Goal: Task Accomplishment & Management: Use online tool/utility

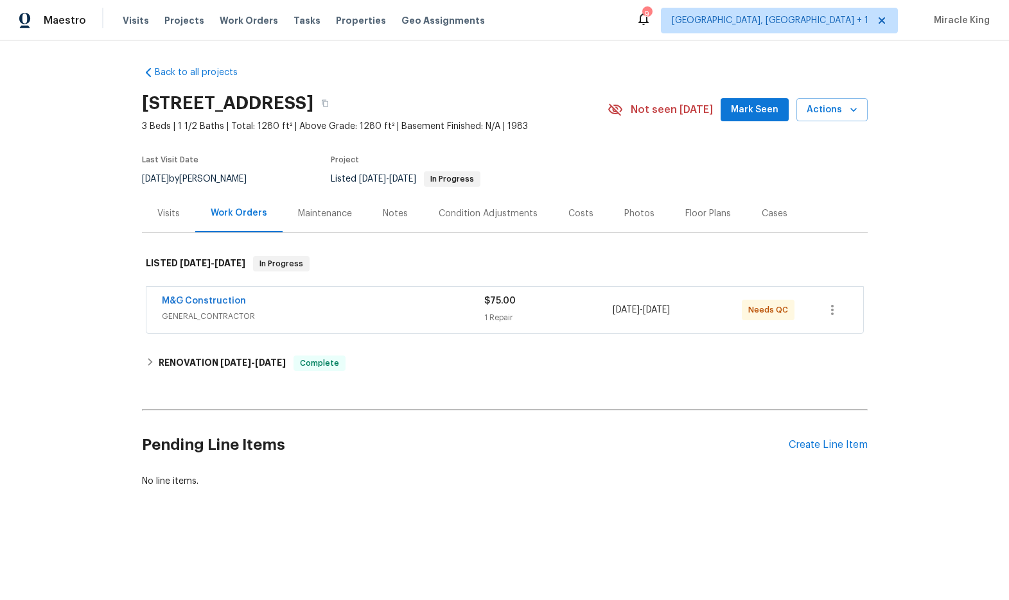
click at [177, 218] on div "Visits" at bounding box center [168, 213] width 22 height 13
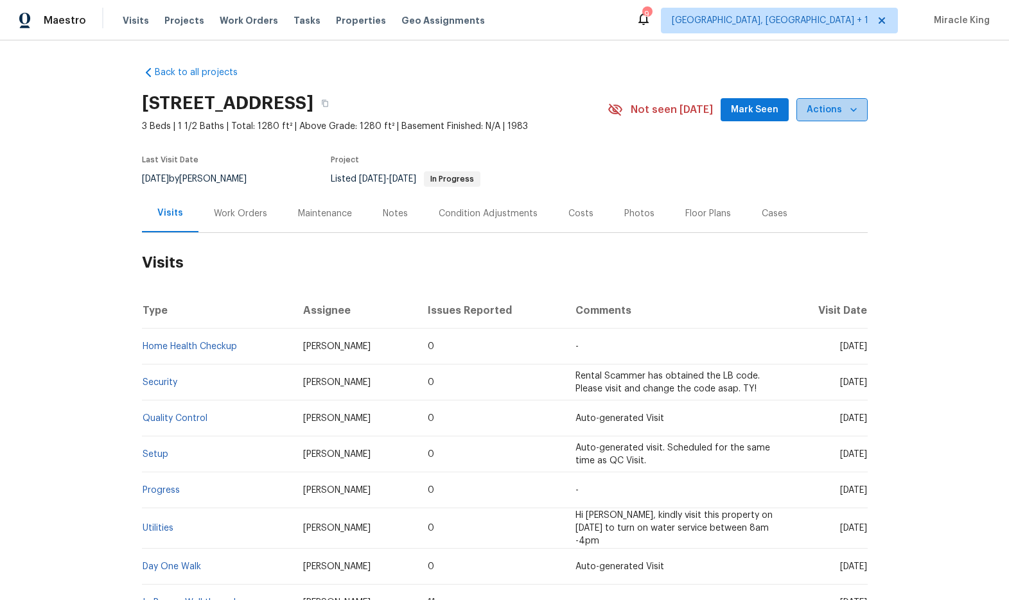
click at [837, 113] on span "Actions" at bounding box center [832, 110] width 51 height 16
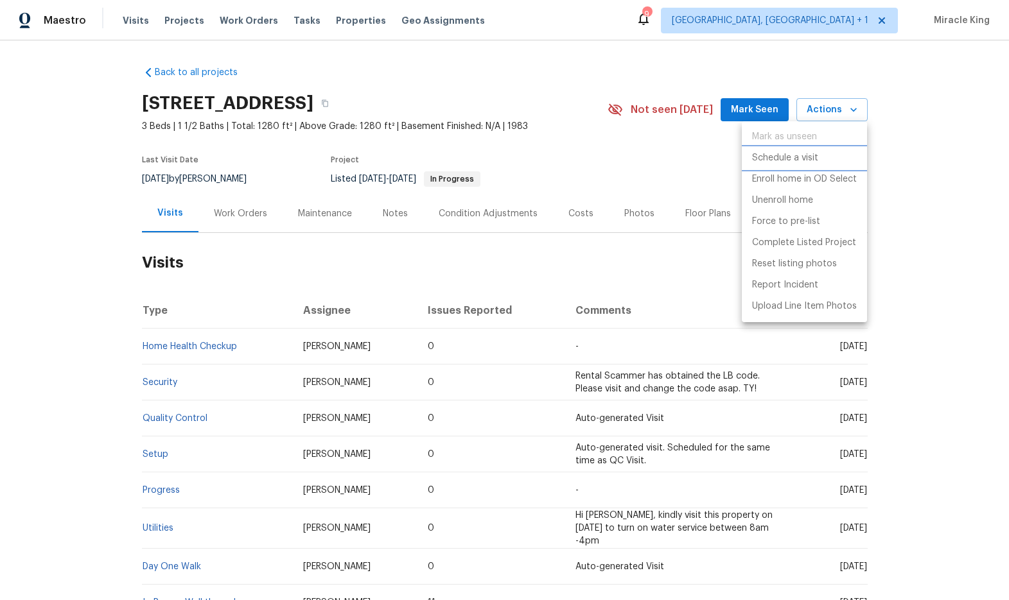
click at [792, 162] on p "Schedule a visit" at bounding box center [785, 158] width 66 height 13
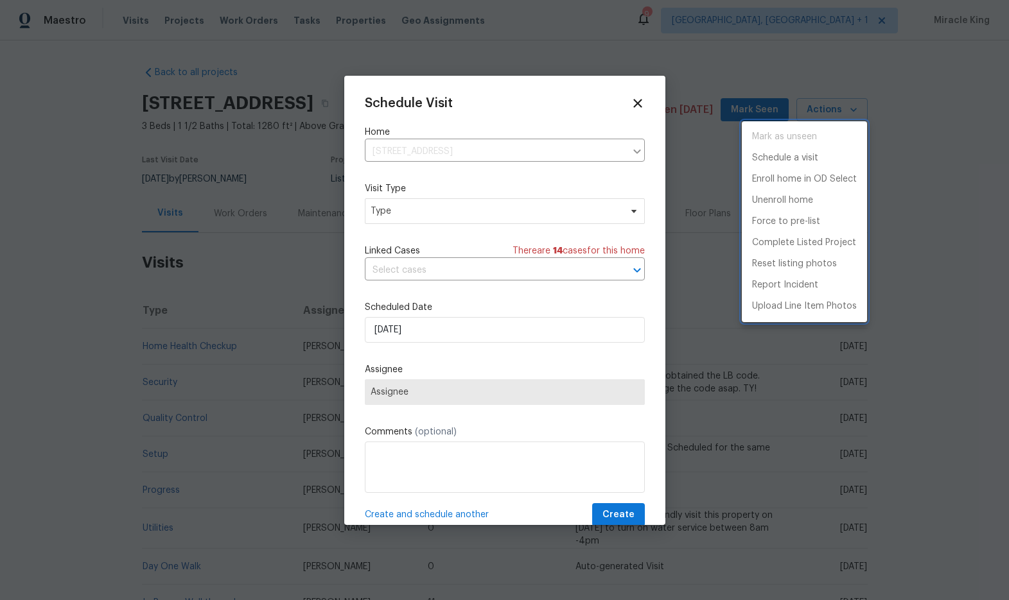
click at [460, 153] on div at bounding box center [504, 300] width 1009 height 600
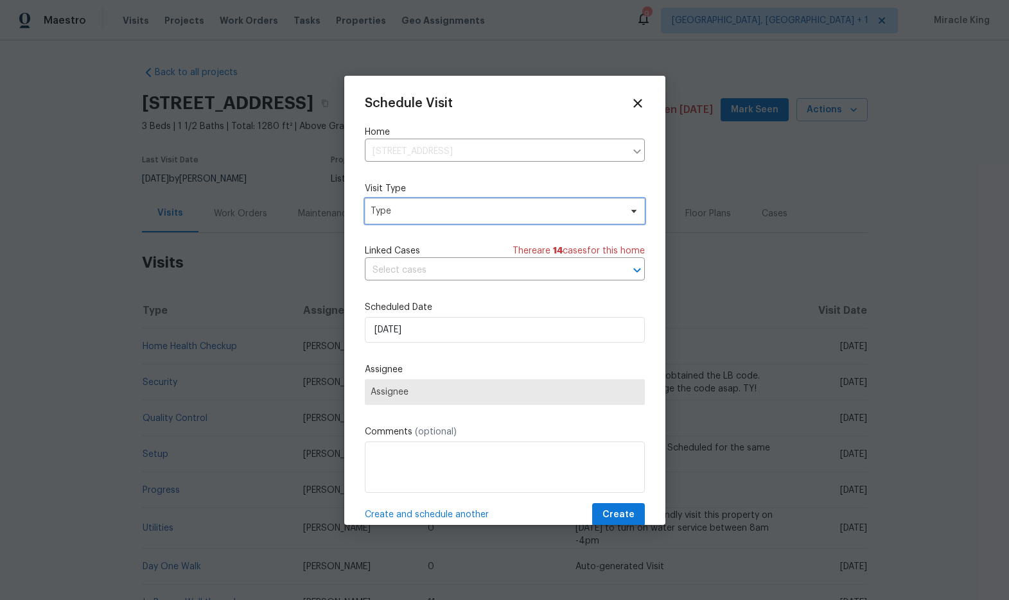
click at [468, 202] on span "Type" at bounding box center [505, 211] width 280 height 26
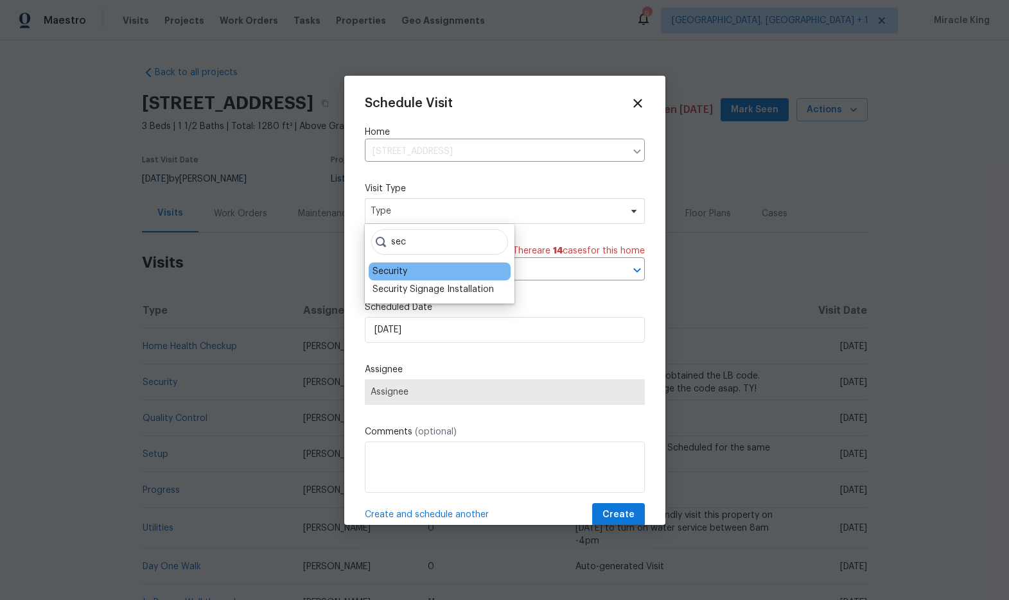
type input "sec"
click at [466, 272] on div "Security" at bounding box center [440, 272] width 142 height 18
click at [457, 272] on div "Security" at bounding box center [440, 272] width 142 height 18
click at [410, 273] on div "Security" at bounding box center [440, 272] width 142 height 18
click at [397, 273] on div "Security" at bounding box center [389, 271] width 35 height 13
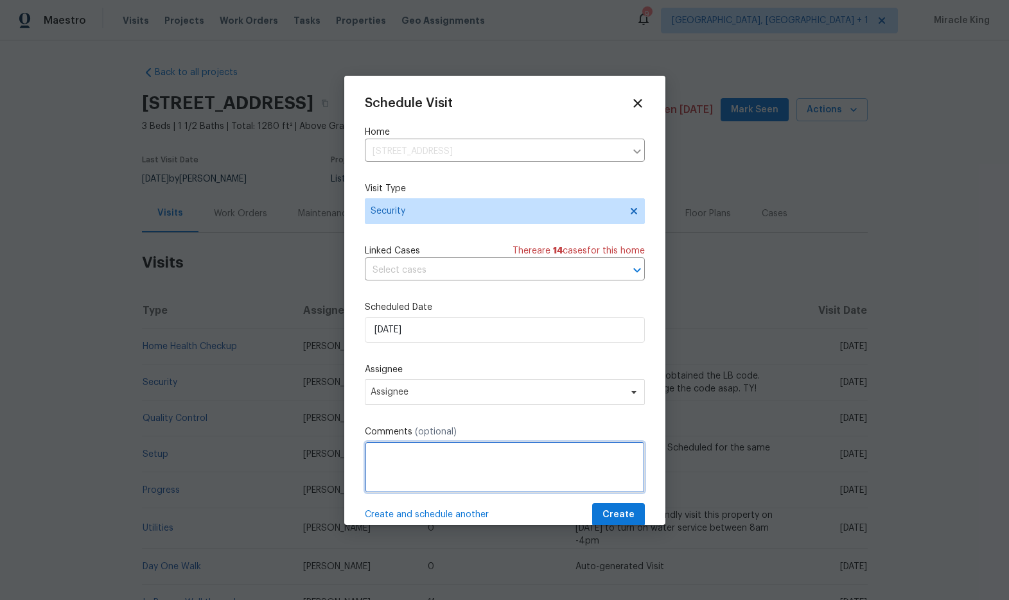
click at [458, 455] on textarea at bounding box center [505, 467] width 280 height 51
paste textarea "they left the key on the front window seal"
click at [593, 456] on textarea "Hi this property's keys and LBC has been exposed- they left the key on the fron…" at bounding box center [505, 467] width 280 height 51
click at [625, 457] on textarea "Hi this property's keys and LBC has been exposed- the left the key on the front…" at bounding box center [505, 467] width 280 height 51
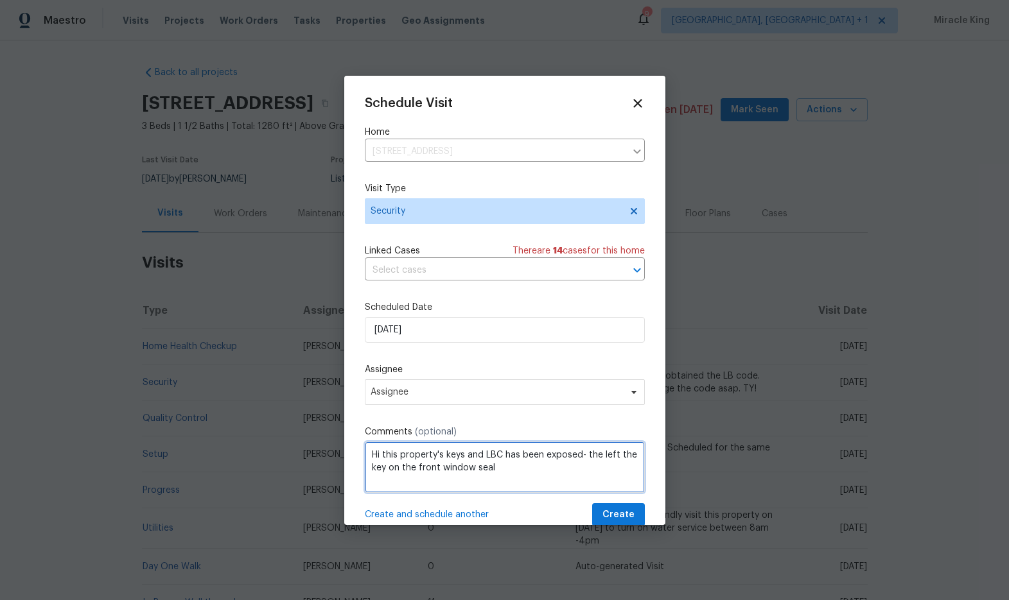
click at [625, 457] on textarea "Hi this property's keys and LBC has been exposed- the left the key on the front…" at bounding box center [505, 467] width 280 height 51
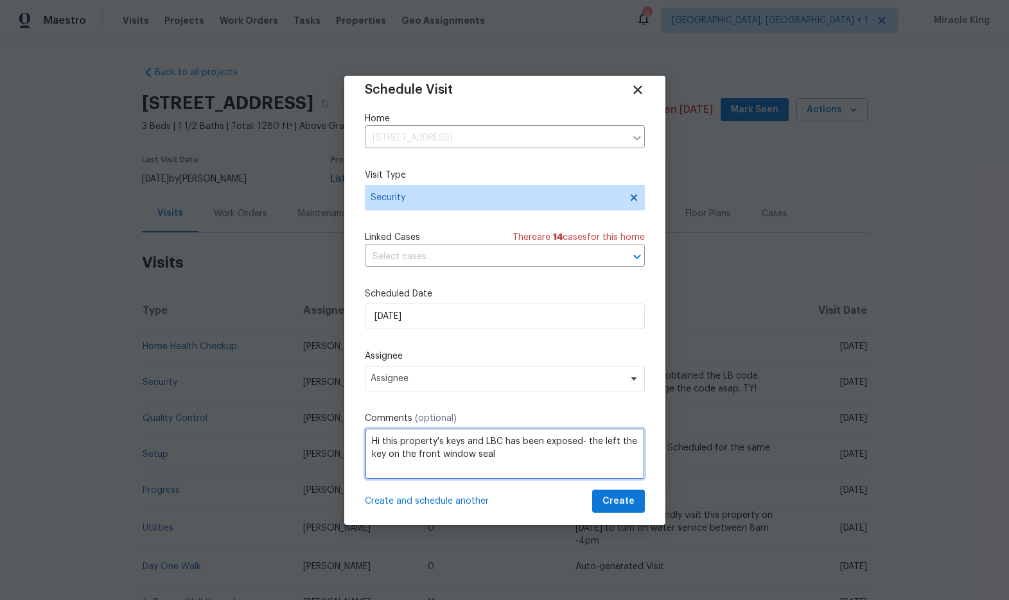
scroll to position [14, 0]
click at [513, 444] on textarea "Hi this property's keys and LBC has been exposed- the key was left on the front…" at bounding box center [505, 453] width 280 height 51
click at [515, 449] on textarea "Hi this property's keys and LBC has been exposed- the key was left on the front…" at bounding box center [505, 453] width 280 height 51
type textarea "Hi this property's keys and LBC has been exposed- the key was left on the front…"
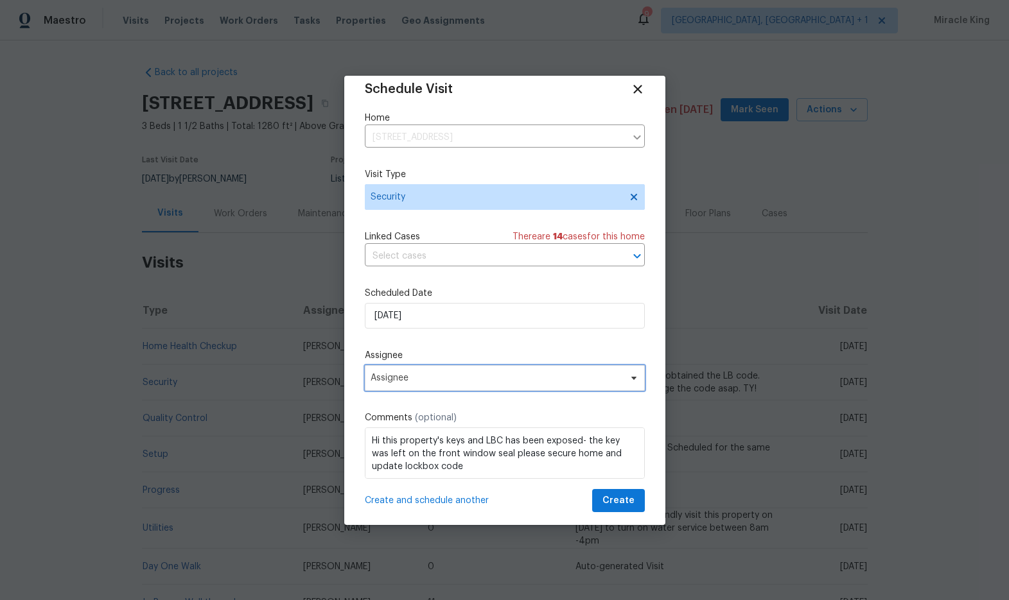
click at [456, 371] on span "Assignee" at bounding box center [505, 378] width 280 height 26
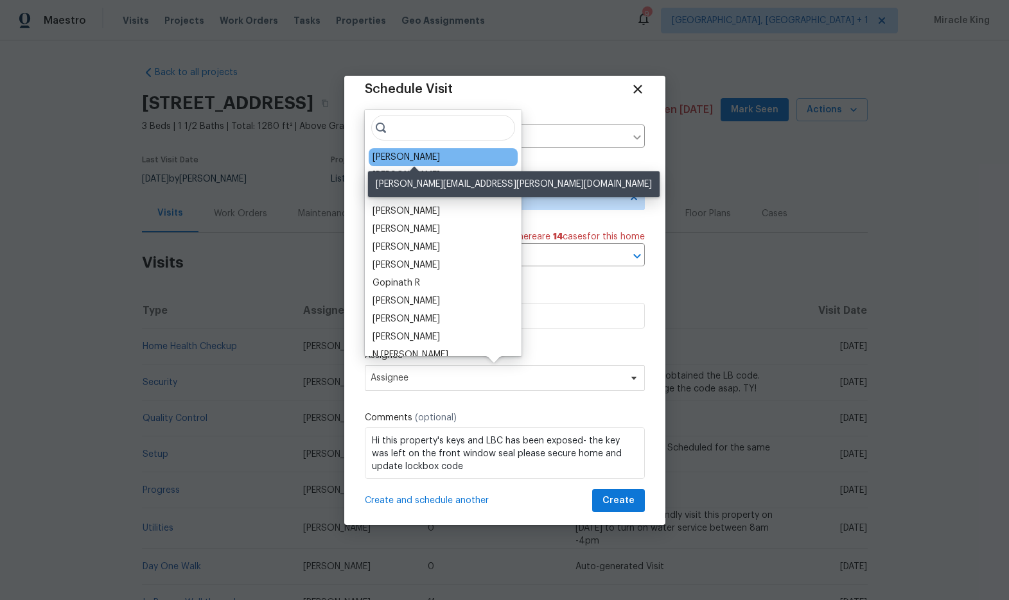
click at [440, 159] on div "[PERSON_NAME]" at bounding box center [405, 157] width 67 height 13
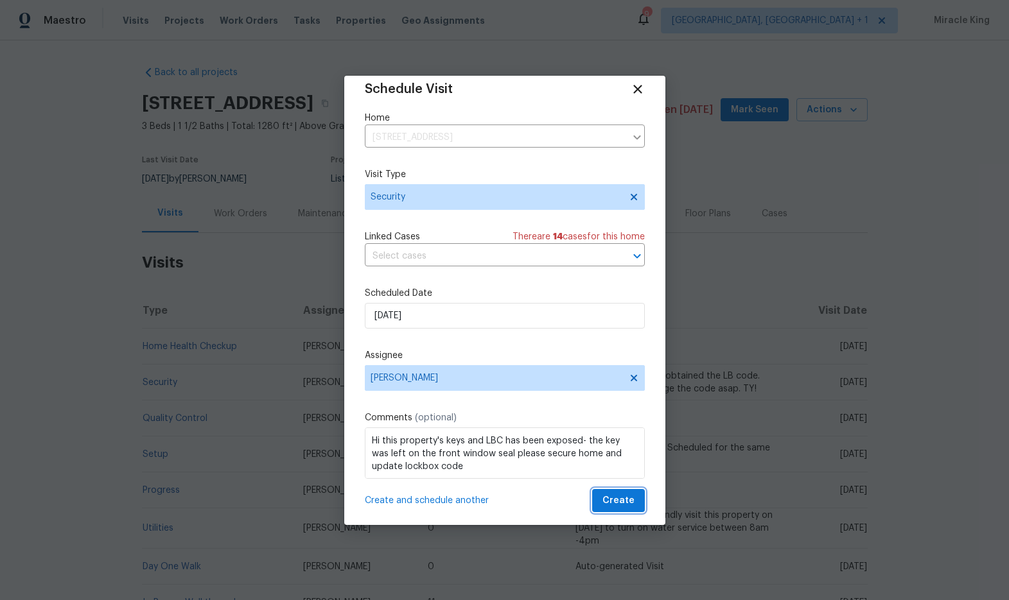
click at [615, 500] on span "Create" at bounding box center [618, 501] width 32 height 16
